Goal: Task Accomplishment & Management: Manage account settings

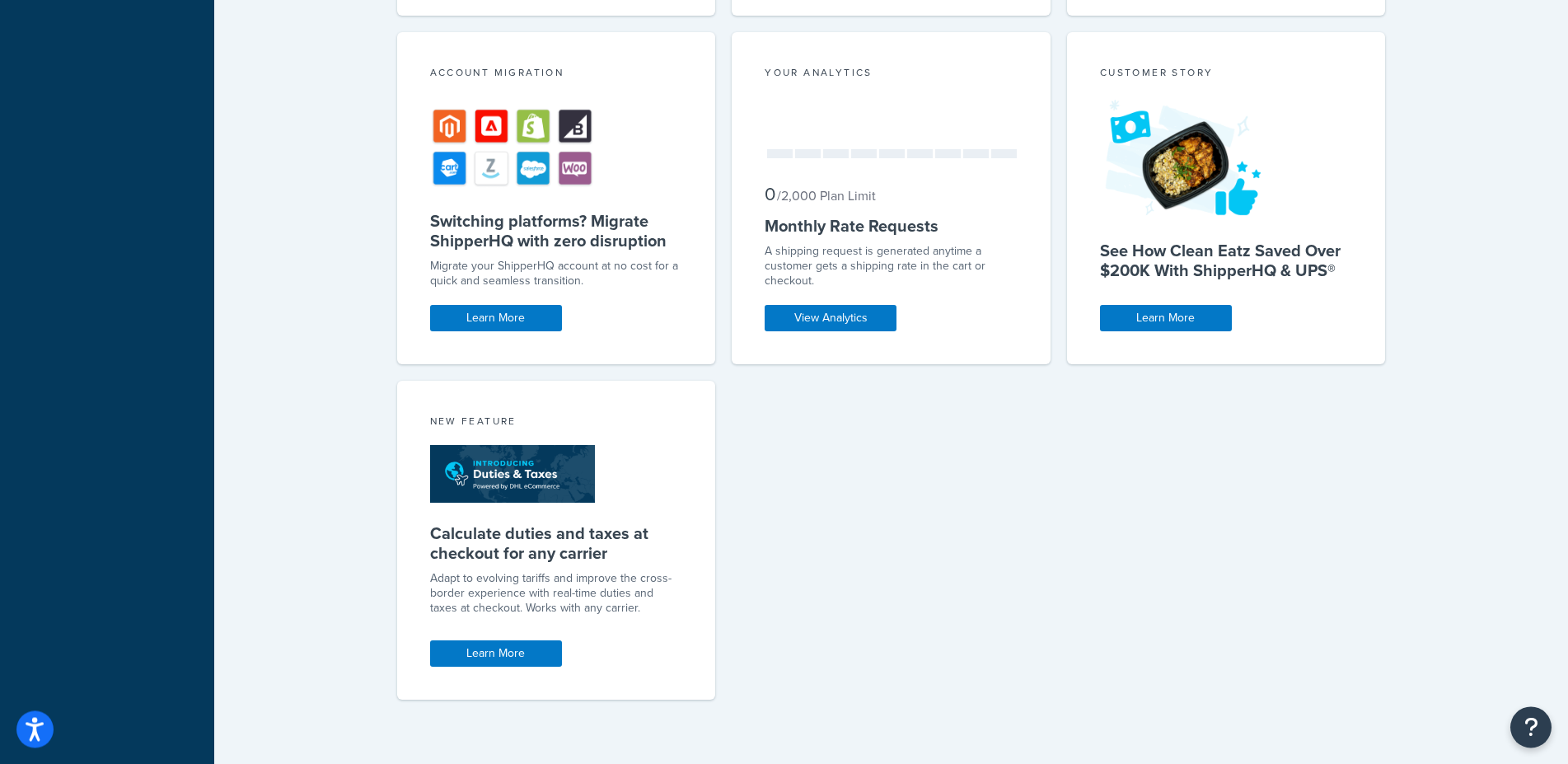
scroll to position [811, 0]
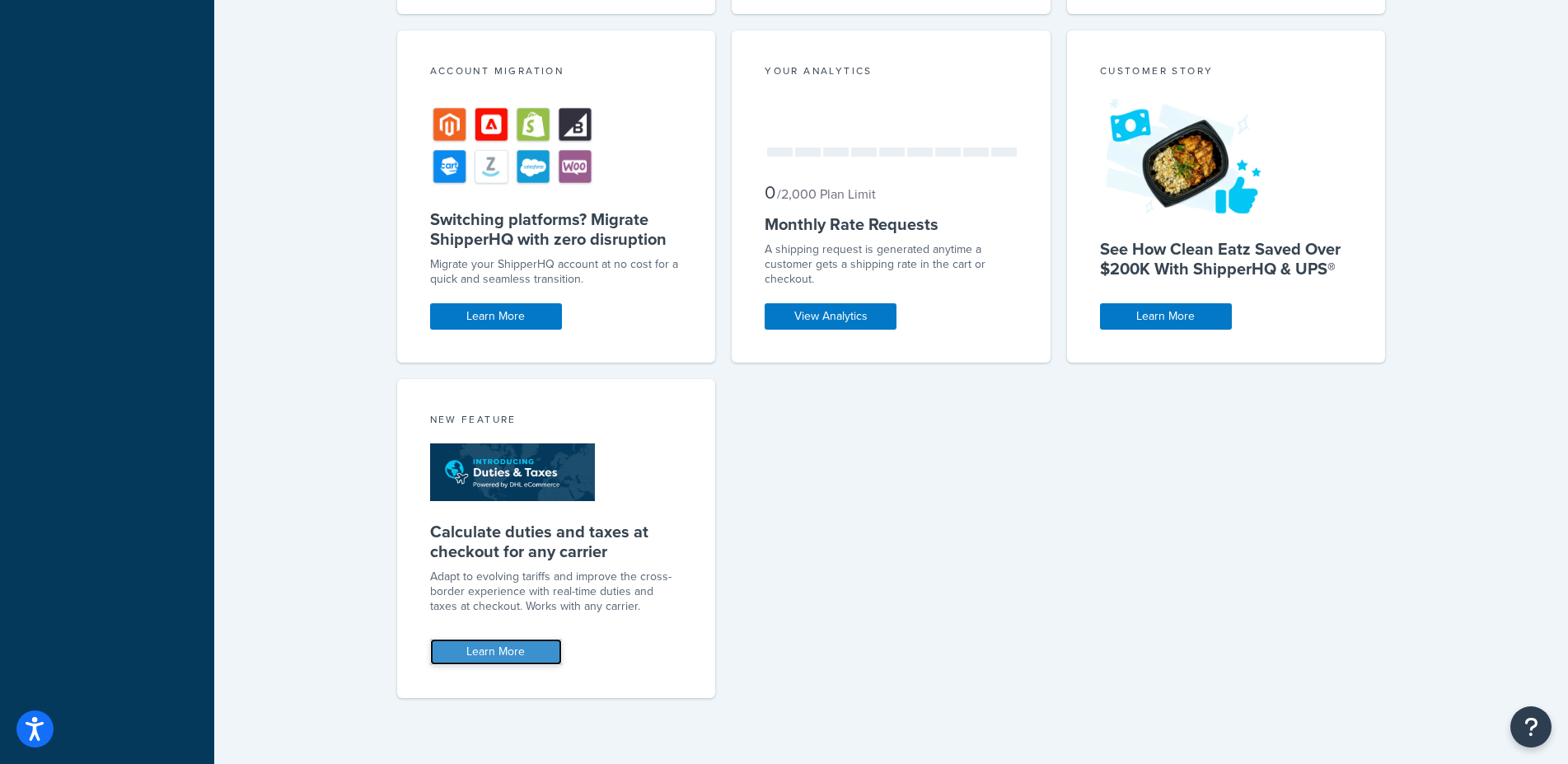
click at [505, 653] on link "Learn More" at bounding box center [496, 651] width 132 height 26
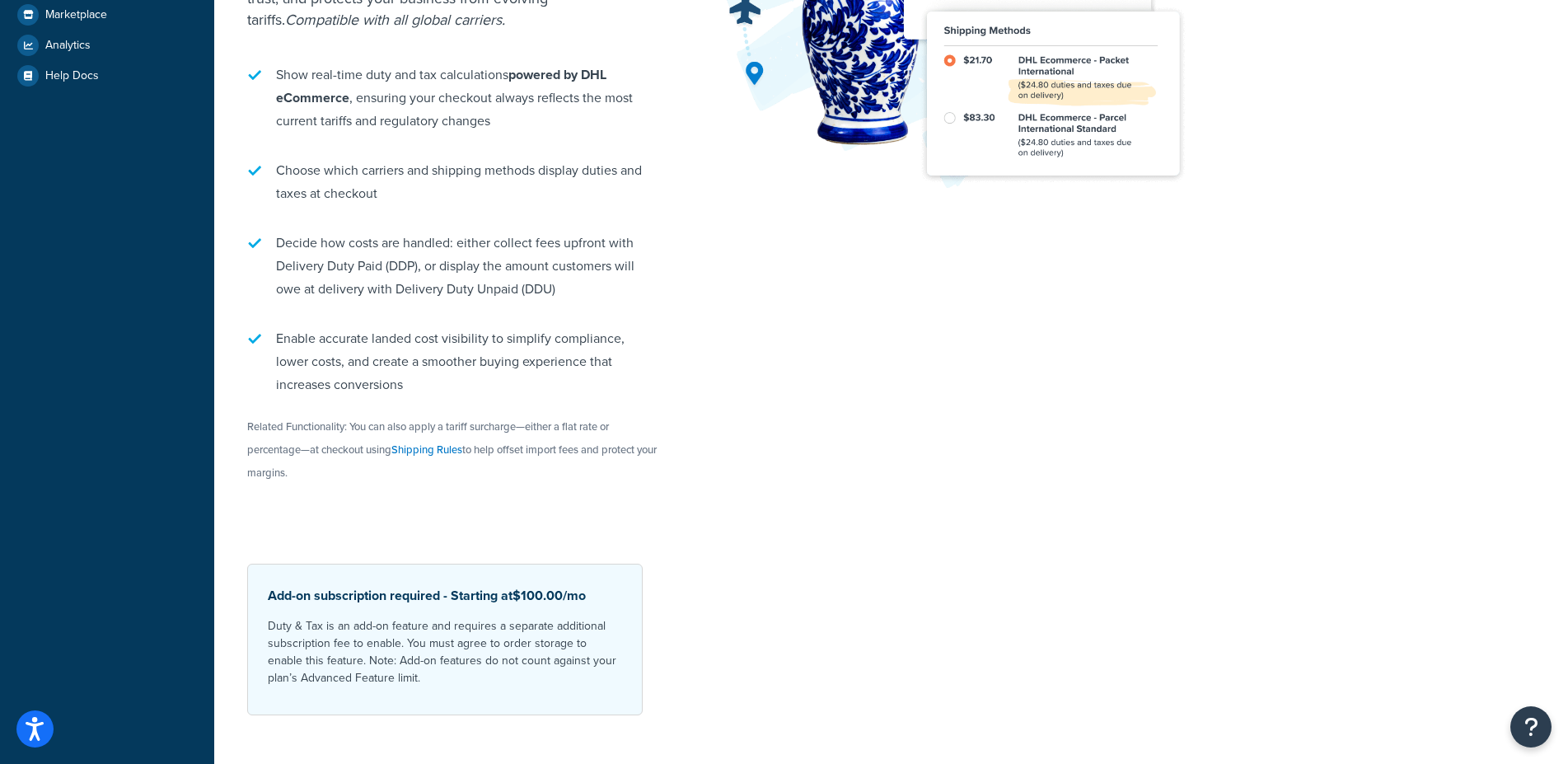
scroll to position [429, 0]
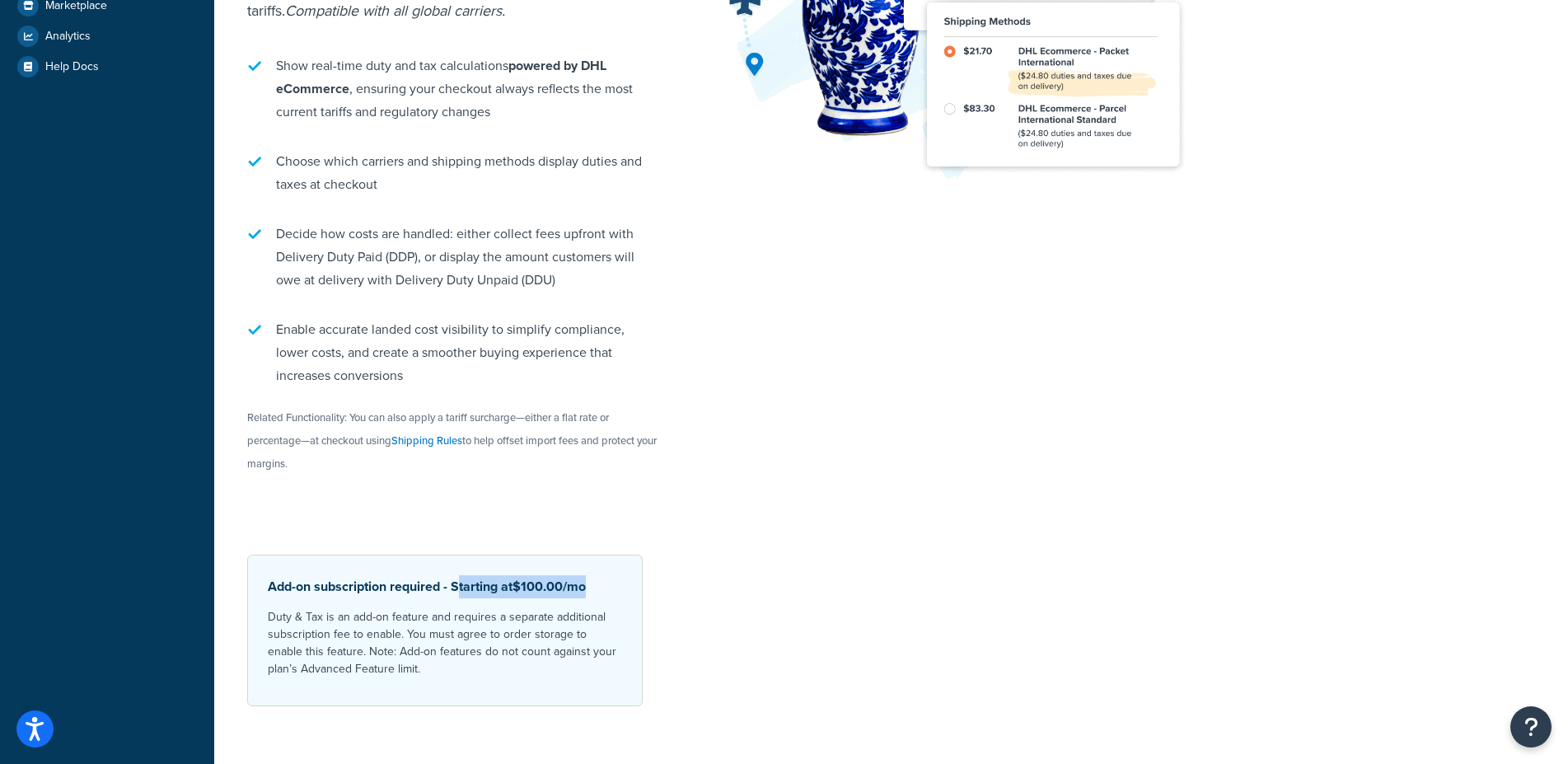
drag, startPoint x: 458, startPoint y: 562, endPoint x: 593, endPoint y: 560, distance: 135.0
click at [593, 575] on p "Add-on subscription required - Starting at $100.00 /mo" at bounding box center [445, 586] width 354 height 23
click at [477, 575] on p "Add-on subscription required - Starting at $100.00 /mo" at bounding box center [445, 586] width 354 height 23
drag, startPoint x: 451, startPoint y: 560, endPoint x: 594, endPoint y: 564, distance: 143.1
click at [594, 575] on p "Add-on subscription required - Starting at $100.00 /mo" at bounding box center [445, 586] width 354 height 23
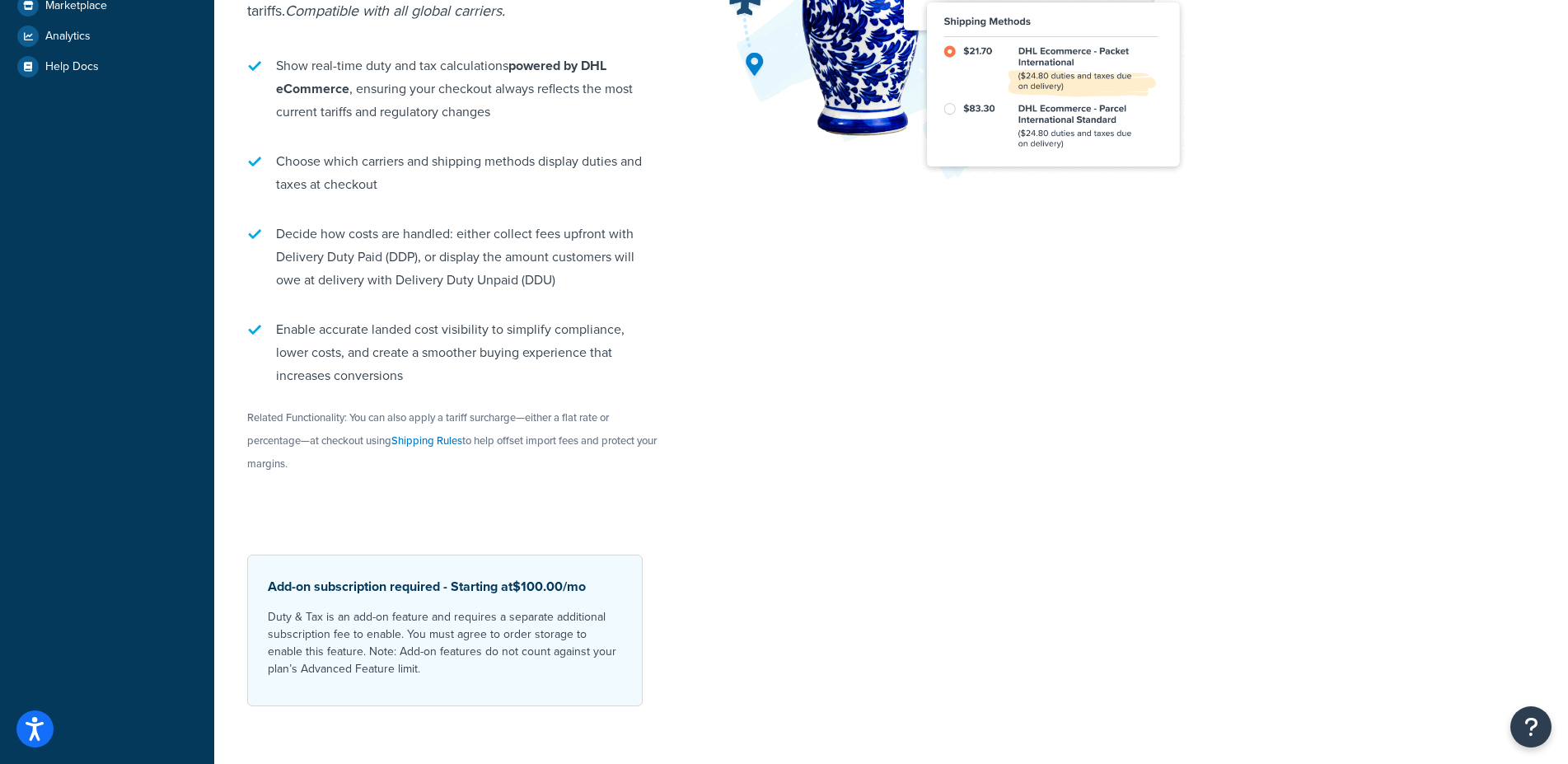
click at [482, 554] on div "Add-on subscription required - Starting at $100.00 /mo Duty & Tax is an add-on …" at bounding box center [445, 630] width 396 height 151
drag, startPoint x: 452, startPoint y: 560, endPoint x: 609, endPoint y: 569, distance: 157.3
click at [609, 575] on p "Add-on subscription required - Starting at $100.00 /mo" at bounding box center [445, 586] width 354 height 23
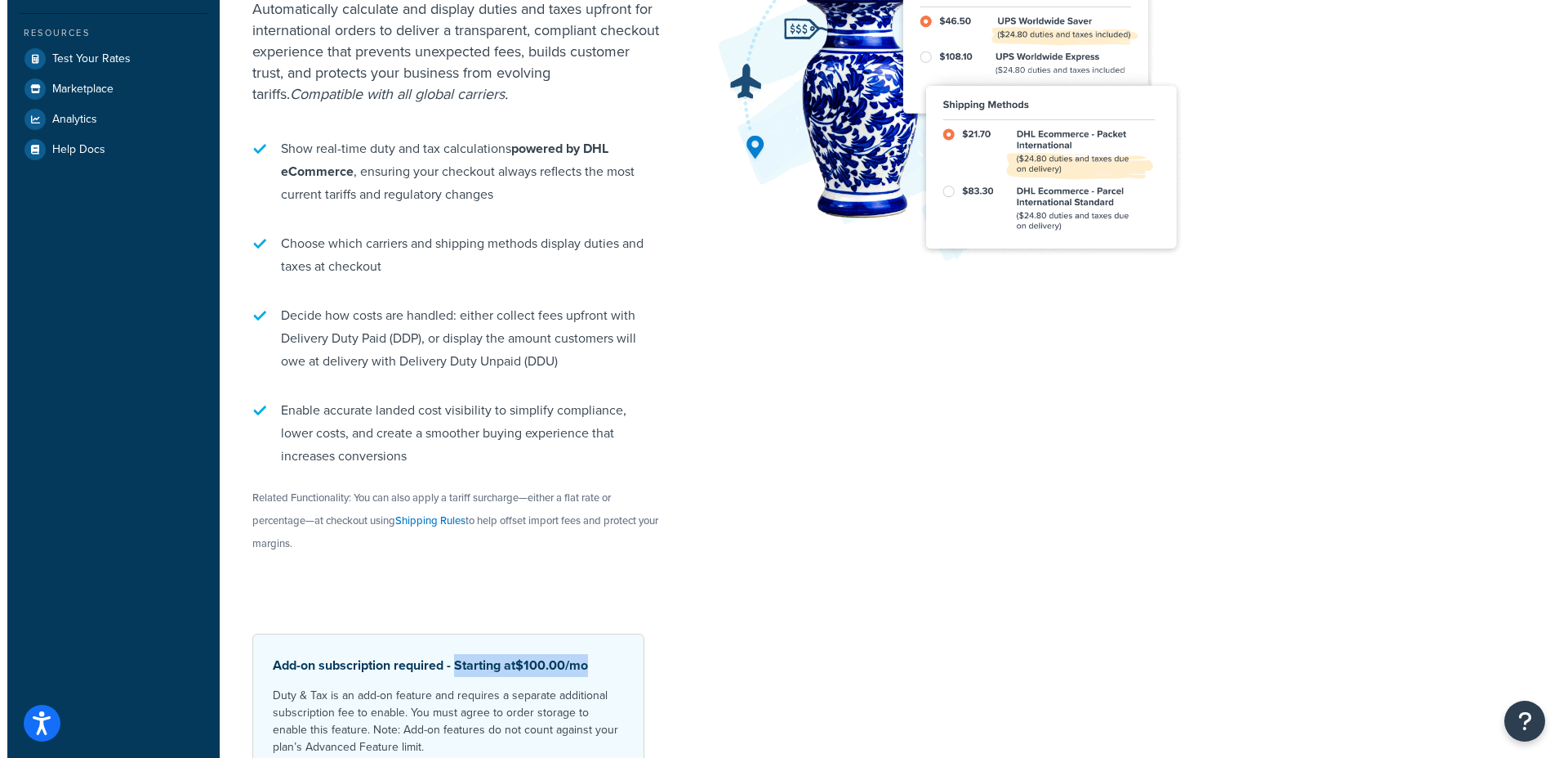
scroll to position [0, 0]
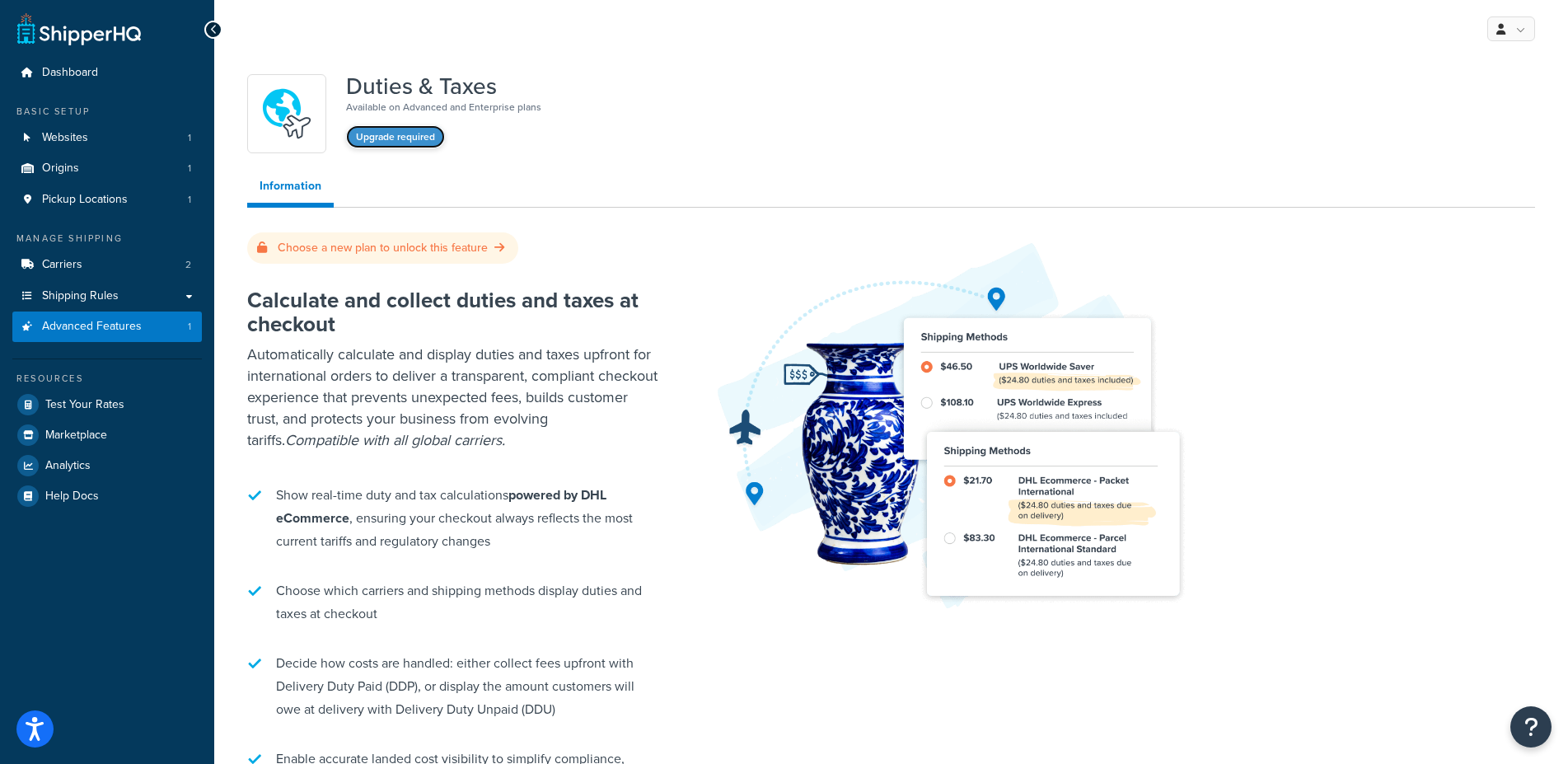
click at [399, 141] on button "Upgrade required" at bounding box center [395, 136] width 99 height 23
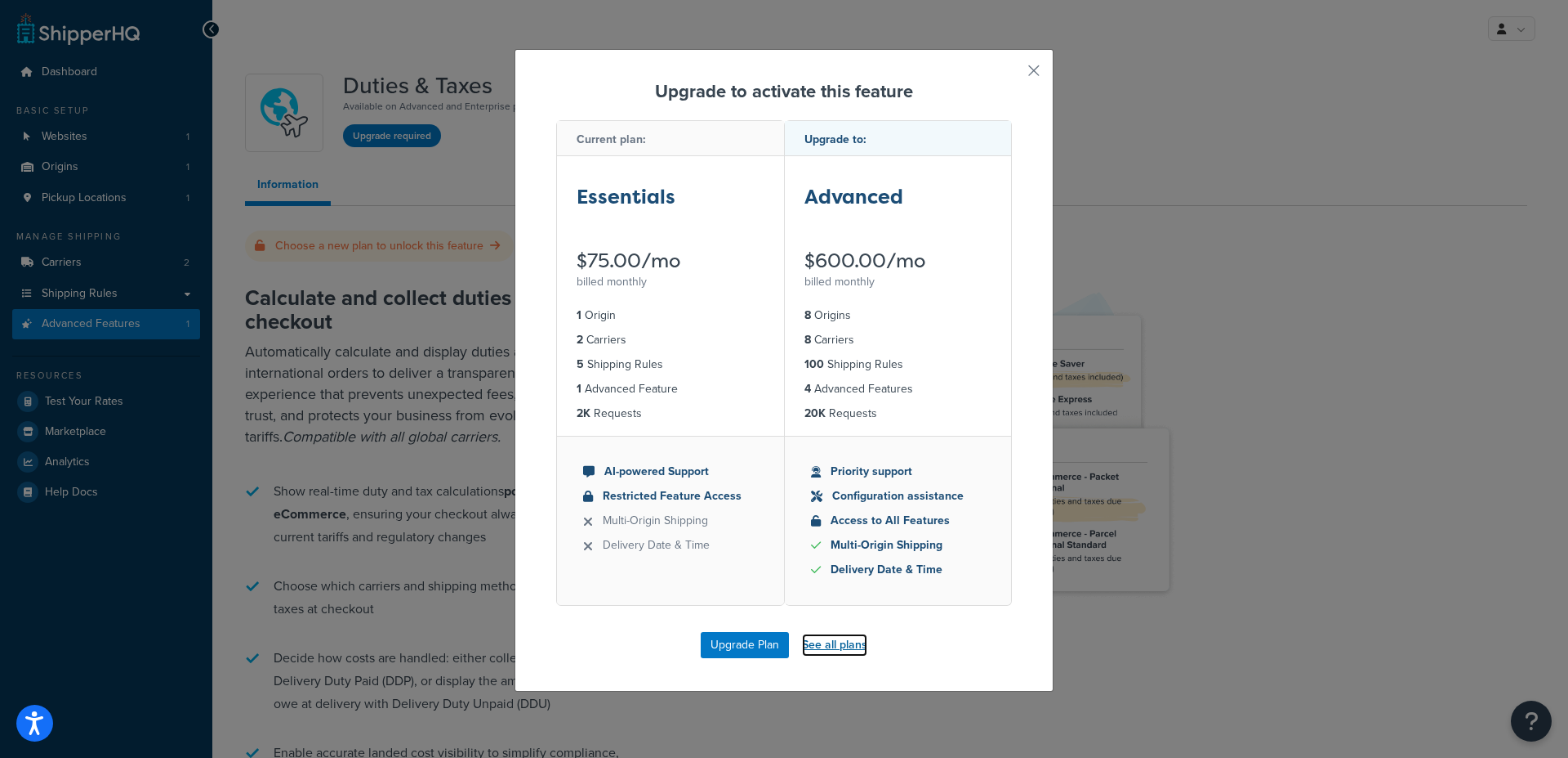
click at [832, 646] on link "See all plans" at bounding box center [835, 644] width 65 height 23
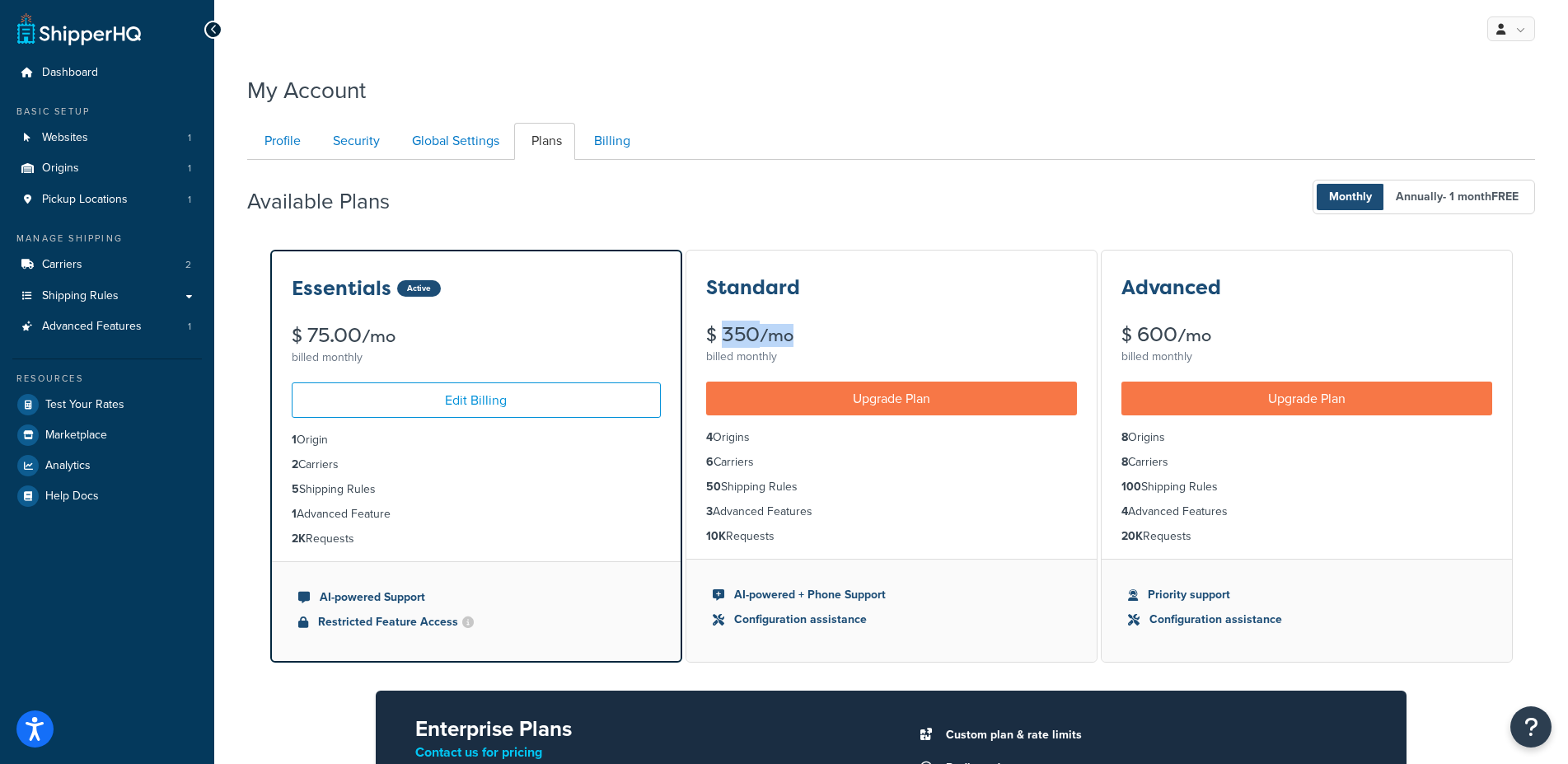
drag, startPoint x: 721, startPoint y: 327, endPoint x: 859, endPoint y: 332, distance: 138.1
click at [853, 329] on div "$ 350 /mo" at bounding box center [891, 335] width 371 height 20
click at [744, 325] on div "$ 350 /mo" at bounding box center [891, 335] width 371 height 20
drag, startPoint x: 724, startPoint y: 329, endPoint x: 803, endPoint y: 340, distance: 79.8
click at [803, 340] on div "$ 350 /mo" at bounding box center [891, 335] width 371 height 20
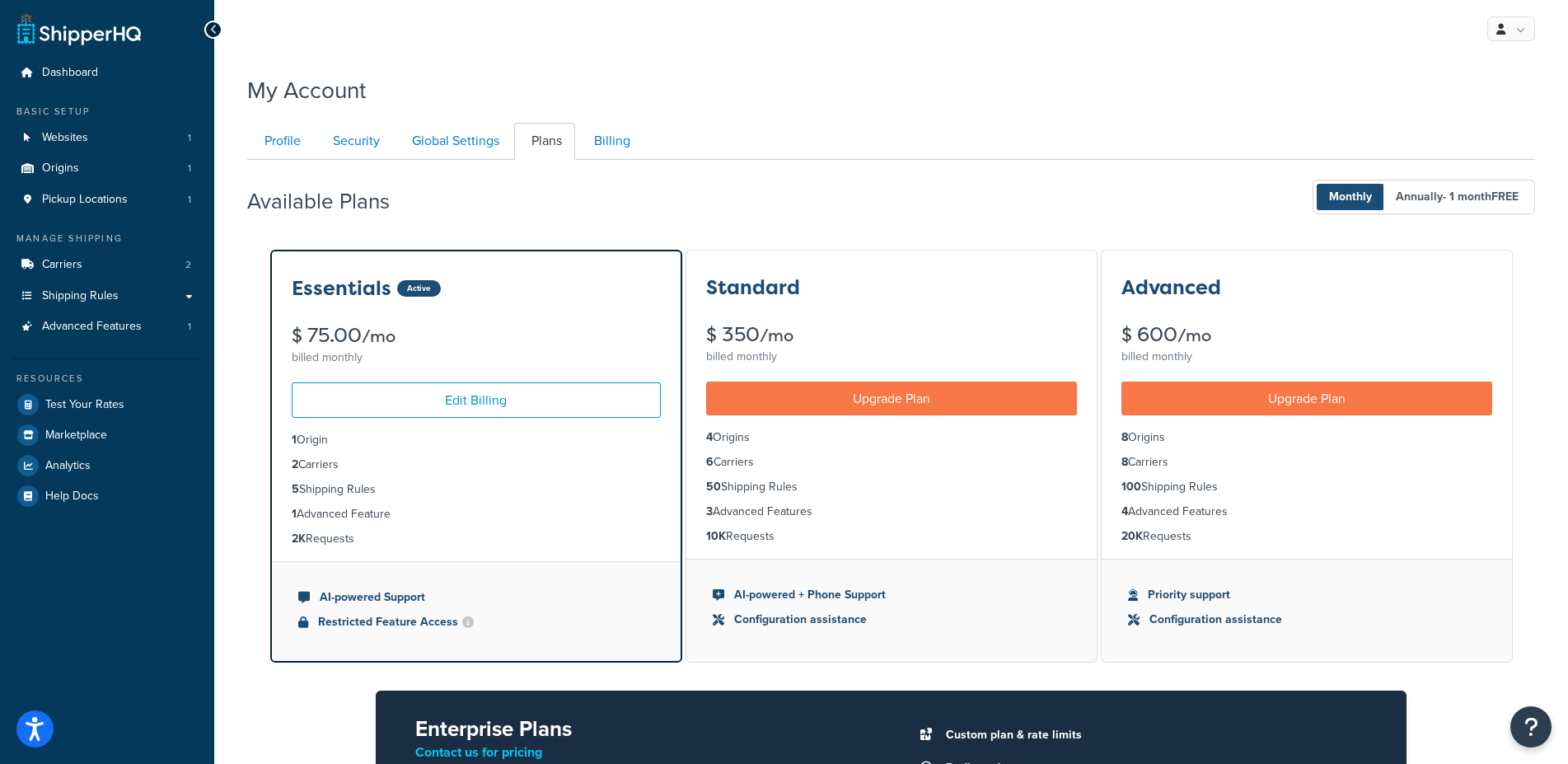
drag, startPoint x: 800, startPoint y: 337, endPoint x: 775, endPoint y: 336, distance: 25.0
click at [778, 337] on div "$ 350 /mo" at bounding box center [891, 335] width 371 height 20
drag, startPoint x: 724, startPoint y: 332, endPoint x: 832, endPoint y: 336, distance: 108.1
click at [832, 336] on div "$ 350 /mo" at bounding box center [891, 335] width 371 height 20
drag, startPoint x: 309, startPoint y: 336, endPoint x: 419, endPoint y: 336, distance: 110.0
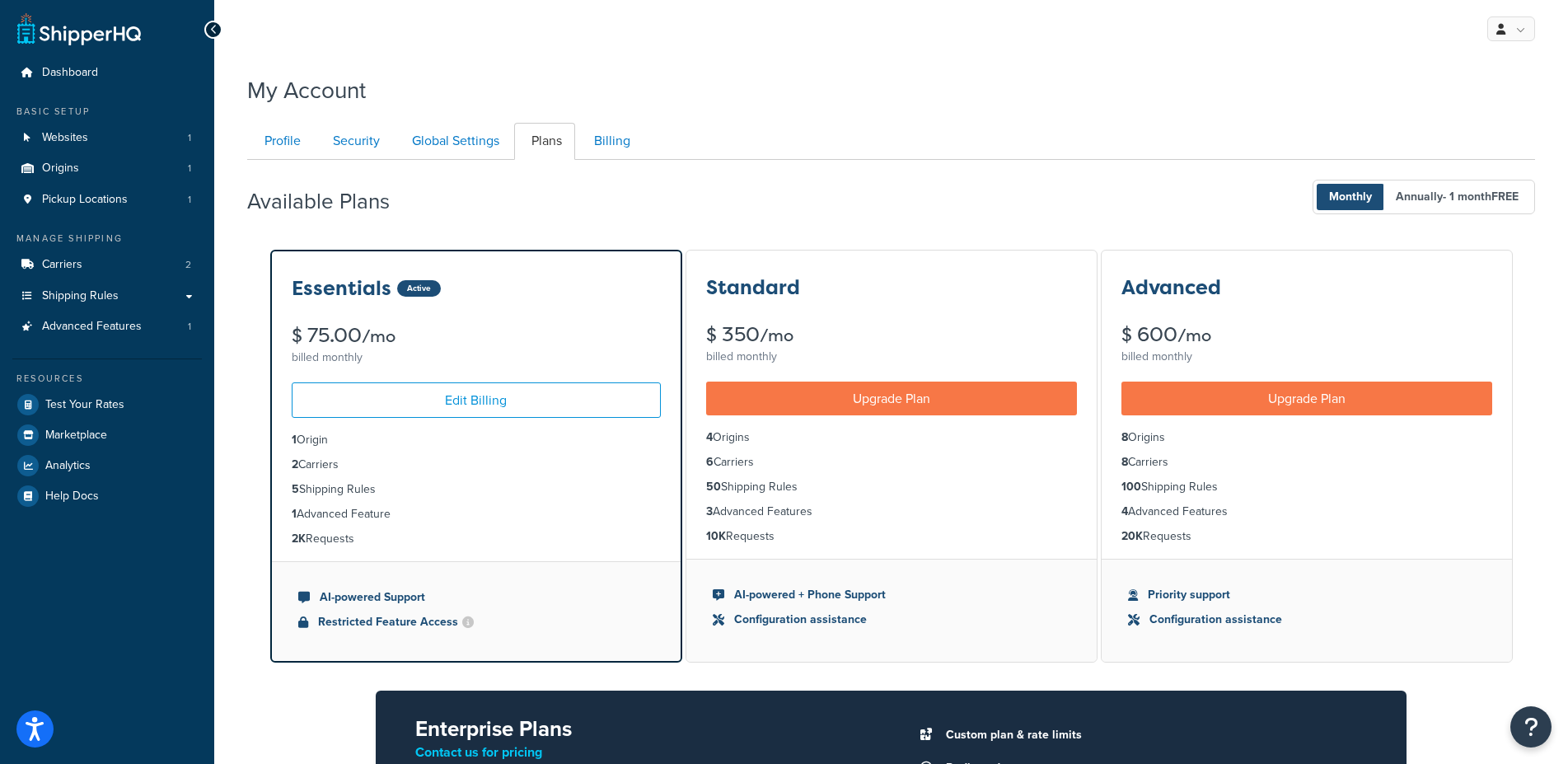
click at [419, 336] on div "$ 75.00 /mo" at bounding box center [476, 336] width 369 height 20
click at [320, 335] on div "$ 75.00 /mo" at bounding box center [476, 336] width 369 height 20
drag, startPoint x: 323, startPoint y: 330, endPoint x: 401, endPoint y: 335, distance: 78.2
click at [401, 335] on div "$ 75.00 /mo" at bounding box center [476, 336] width 369 height 20
click at [303, 330] on div "$ 75.00 /mo" at bounding box center [476, 336] width 369 height 20
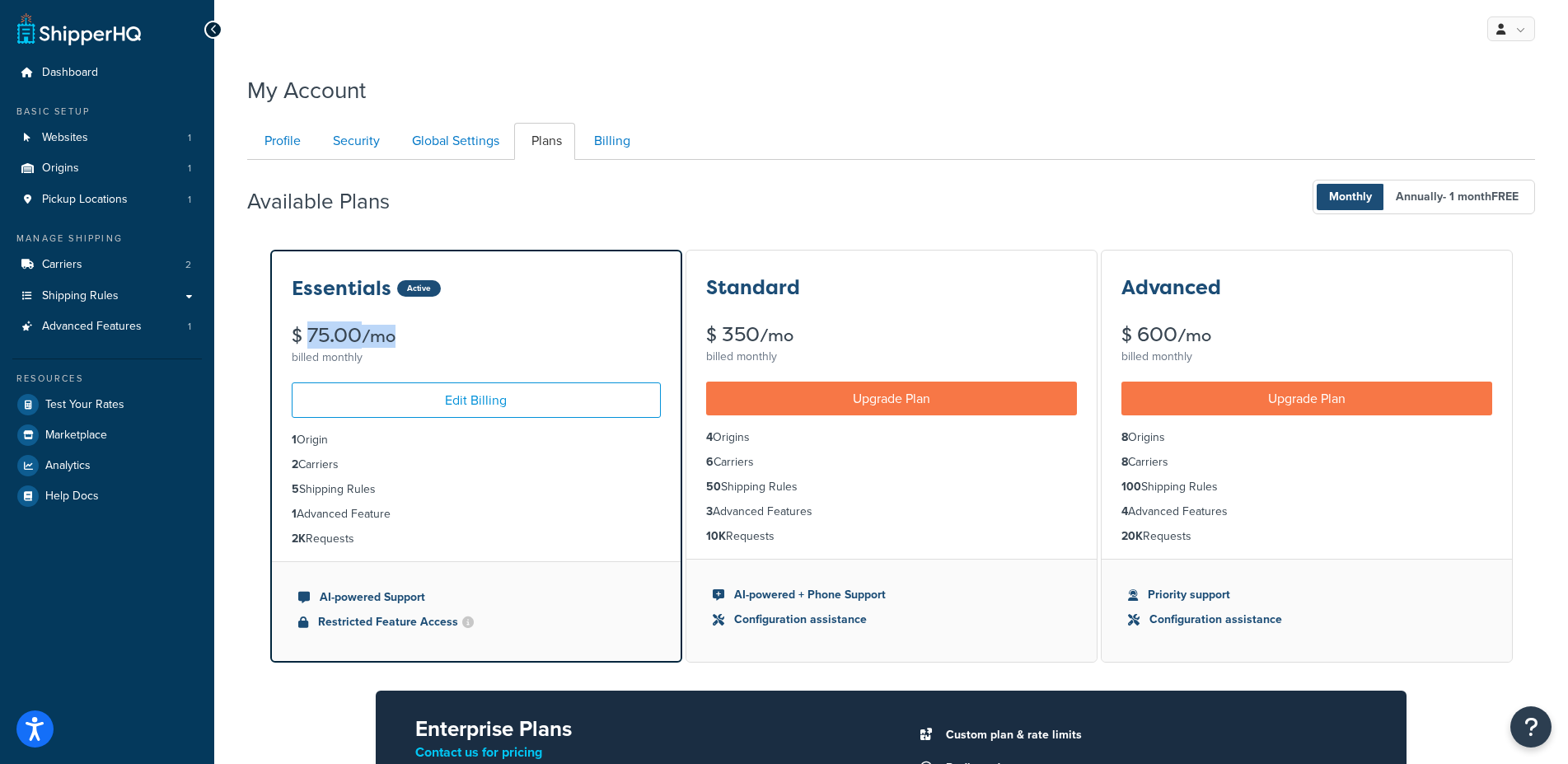
drag, startPoint x: 324, startPoint y: 333, endPoint x: 429, endPoint y: 335, distance: 105.0
click at [429, 335] on div "$ 75.00 /mo" at bounding box center [476, 336] width 369 height 20
click at [253, 368] on div "Essentials Active $ 75.00 /mo billed monthly Edit Billing 1 Origin 2 Carriers 5…" at bounding box center [890, 604] width 1287 height 713
click at [171, 296] on link "Shipping Rules" at bounding box center [107, 296] width 189 height 30
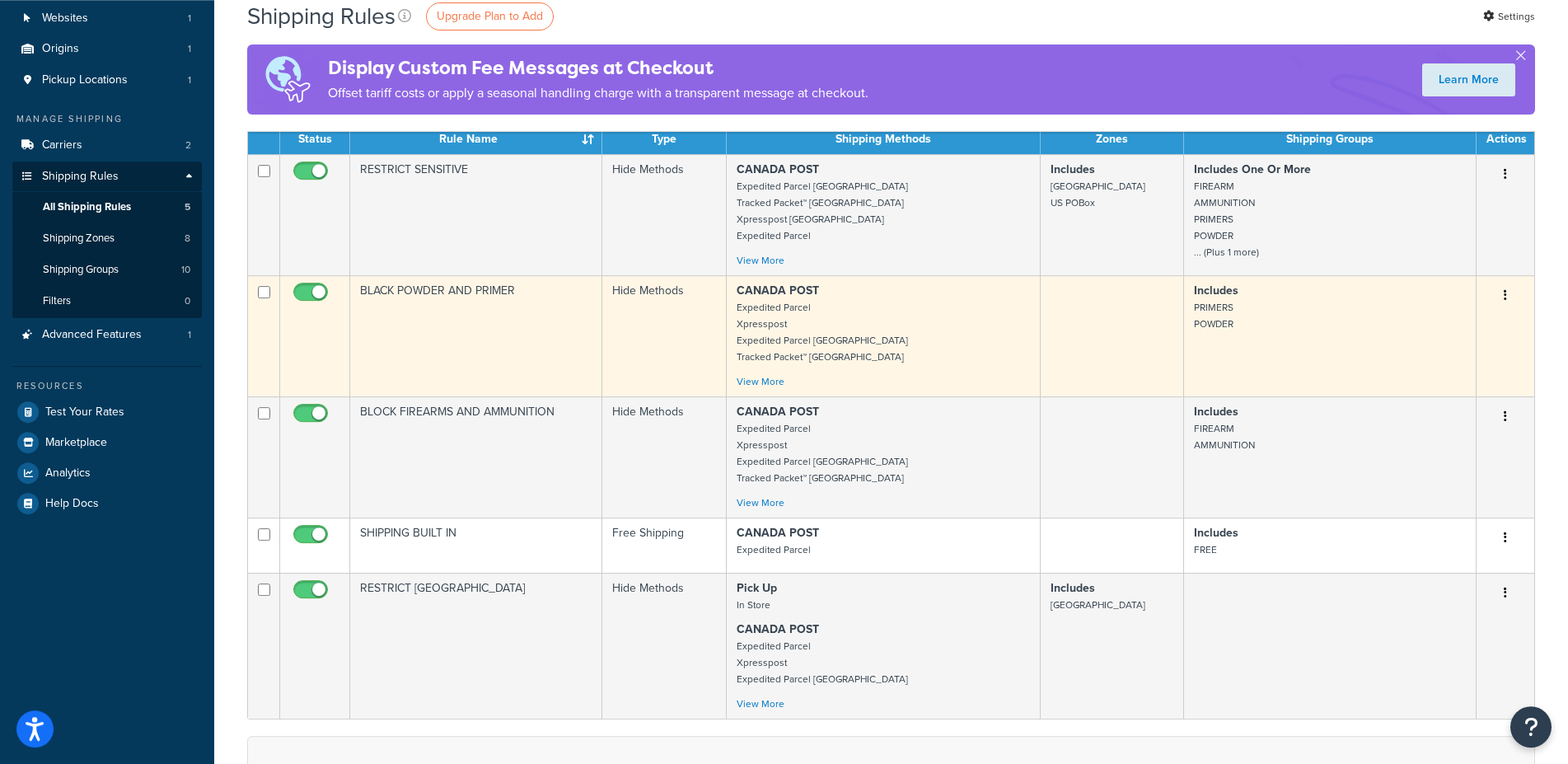
scroll to position [70, 0]
